Goal: Task Accomplishment & Management: Use online tool/utility

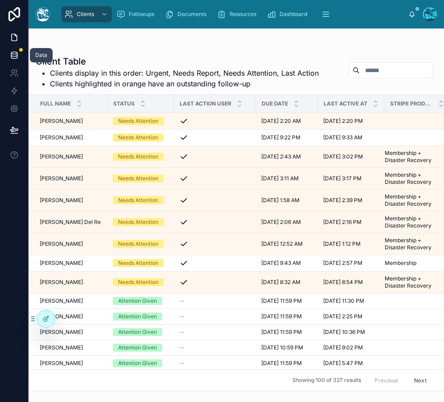
click at [13, 55] on icon at bounding box center [14, 55] width 9 height 9
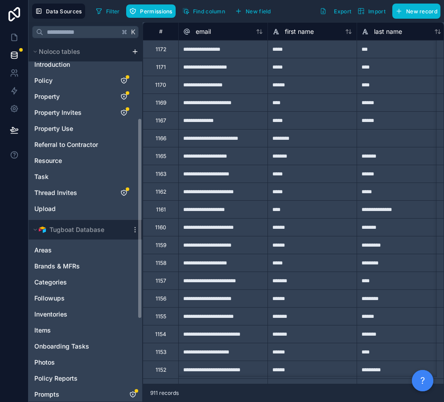
scroll to position [136, 0]
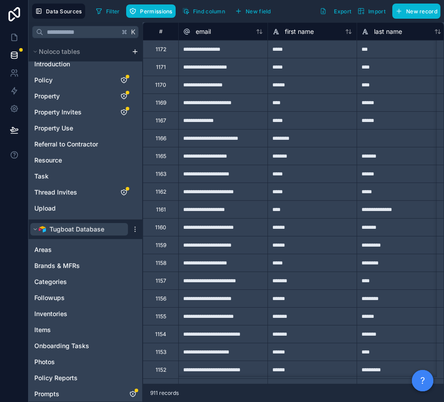
click at [32, 226] on button "Tugboat Database" at bounding box center [79, 229] width 98 height 12
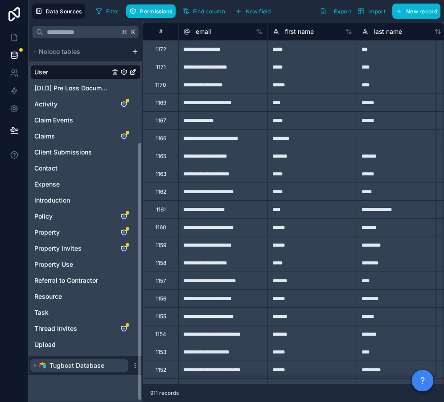
scroll to position [0, 0]
click at [35, 364] on icon "scrollable content" at bounding box center [35, 365] width 5 height 5
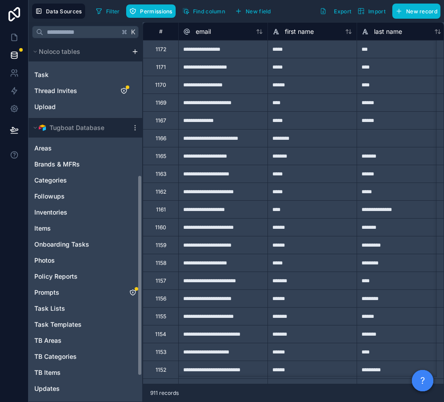
scroll to position [238, 0]
click at [49, 213] on span "Inventories" at bounding box center [50, 212] width 33 height 9
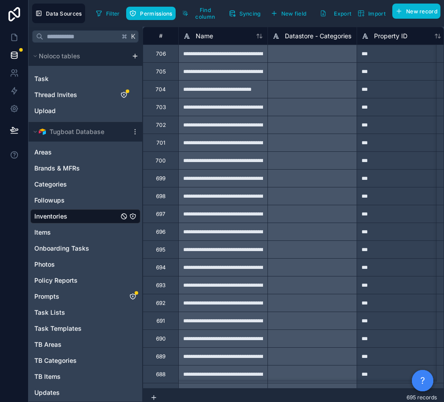
click at [199, 233] on div "**********" at bounding box center [222, 232] width 89 height 18
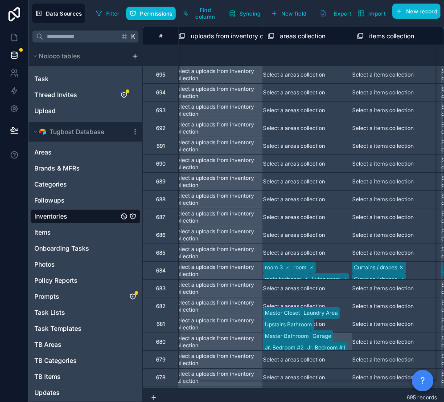
scroll to position [0, 1698]
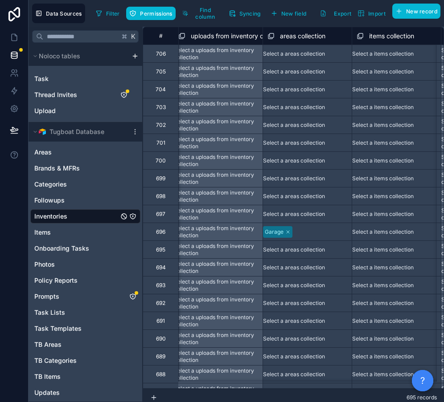
click at [159, 235] on div "696" at bounding box center [160, 232] width 9 height 7
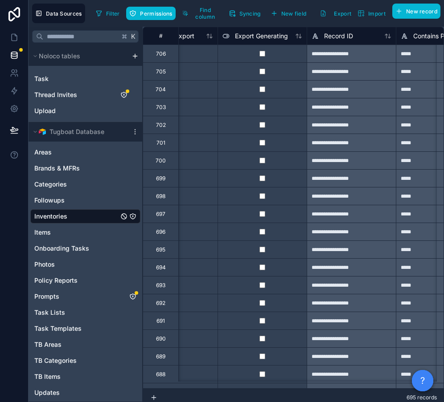
scroll to position [0, 1256]
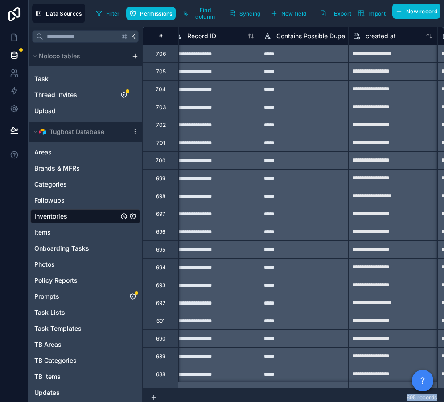
drag, startPoint x: 346, startPoint y: 400, endPoint x: 312, endPoint y: 389, distance: 35.5
click at [328, 398] on div "695 records" at bounding box center [293, 398] width 301 height 18
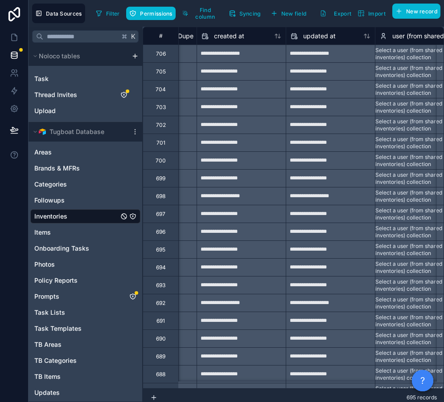
drag, startPoint x: 310, startPoint y: 387, endPoint x: 339, endPoint y: 386, distance: 29.4
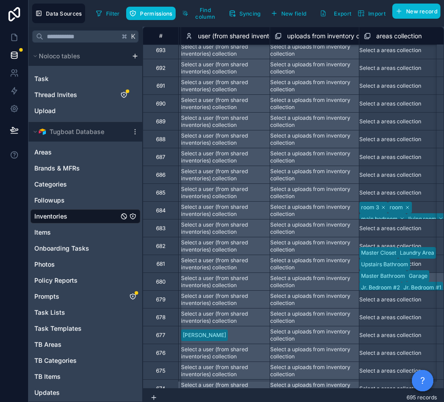
scroll to position [236, 1602]
click at [154, 210] on div "684" at bounding box center [161, 210] width 36 height 18
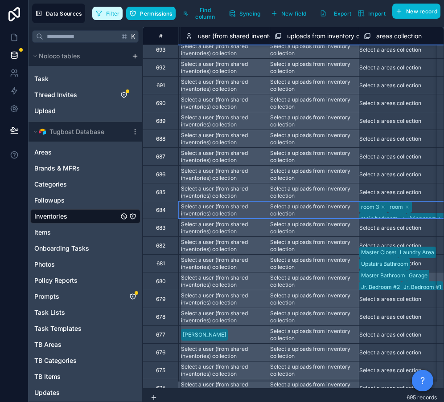
click at [105, 13] on button "Filter" at bounding box center [107, 13] width 31 height 13
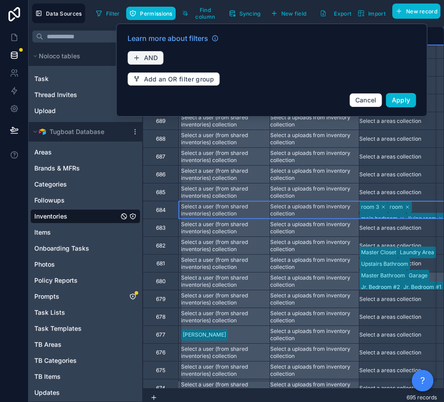
click at [143, 62] on button "AND" at bounding box center [145, 58] width 37 height 14
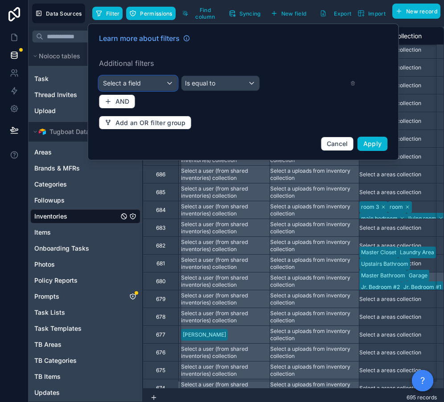
click at [135, 83] on span "Select a field" at bounding box center [122, 83] width 38 height 8
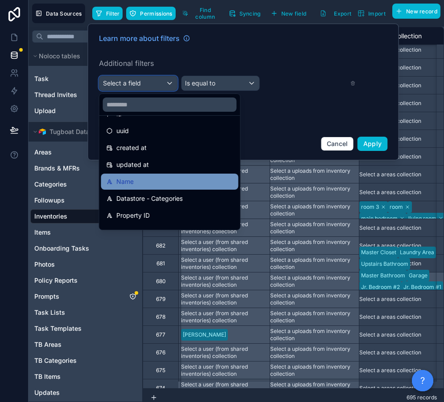
scroll to position [34, 0]
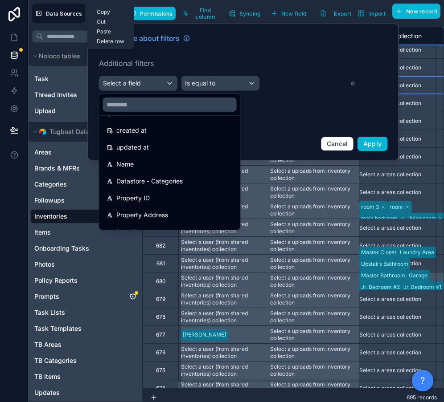
click at [421, 83] on div "Select a areas collection" at bounding box center [390, 85] width 62 height 7
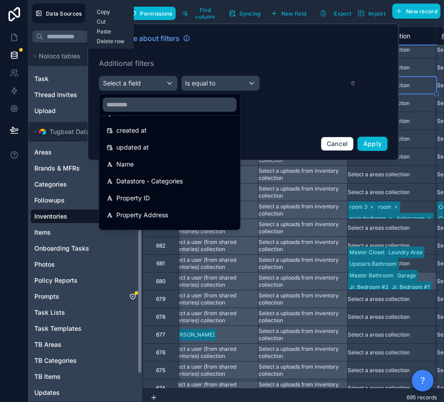
click at [53, 217] on span "Inventories" at bounding box center [50, 216] width 33 height 9
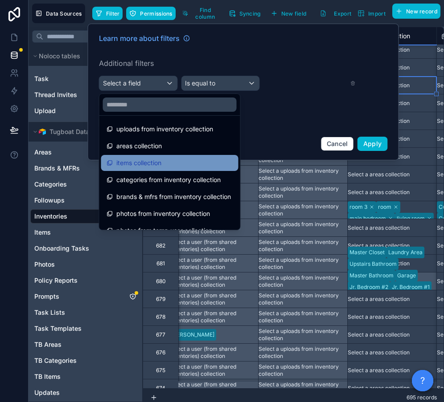
scroll to position [355, 0]
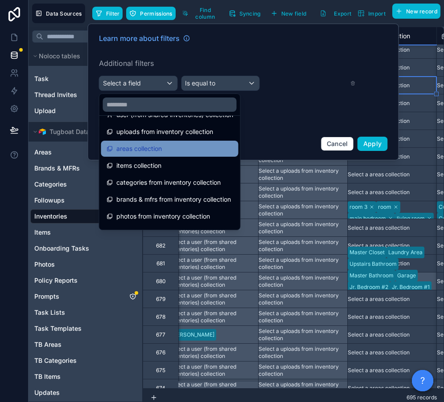
click at [149, 152] on span "areas collection" at bounding box center [138, 148] width 45 height 11
click at [149, 152] on div "Learn more about filters Additional filters Select a field Is equal to AND Add …" at bounding box center [243, 92] width 299 height 129
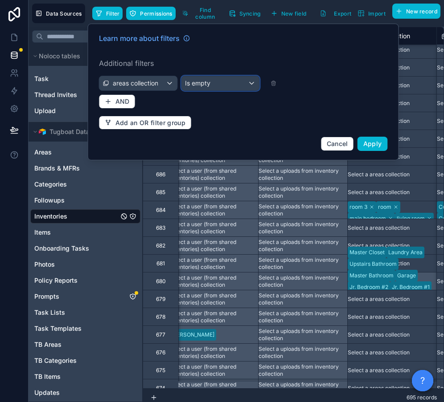
click at [209, 79] on span "Is empty" at bounding box center [197, 83] width 25 height 9
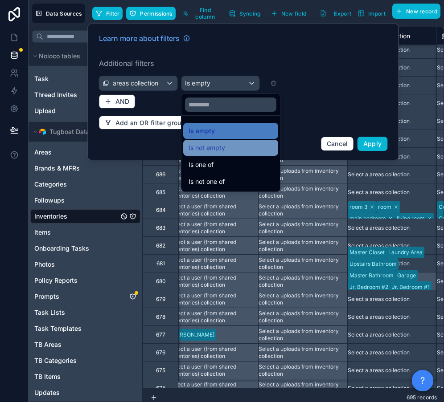
click at [214, 149] on span "Is not empty" at bounding box center [207, 148] width 37 height 11
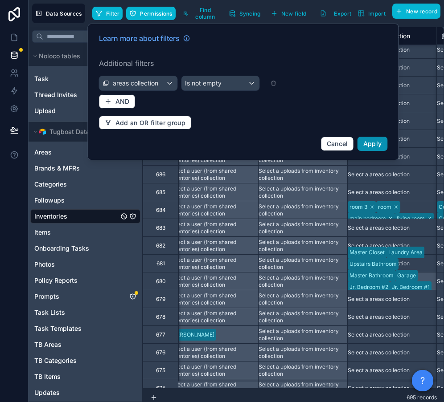
click at [383, 148] on button "Apply" at bounding box center [372, 144] width 30 height 14
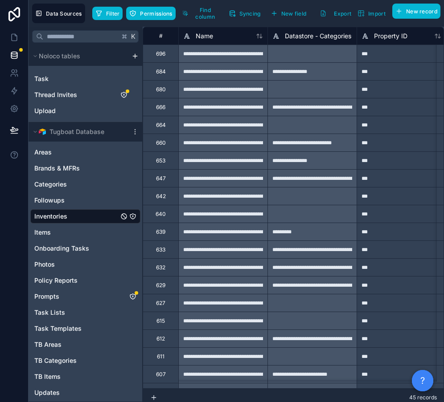
click at [146, 389] on div "45 records" at bounding box center [293, 398] width 301 height 18
